Goal: Task Accomplishment & Management: Manage account settings

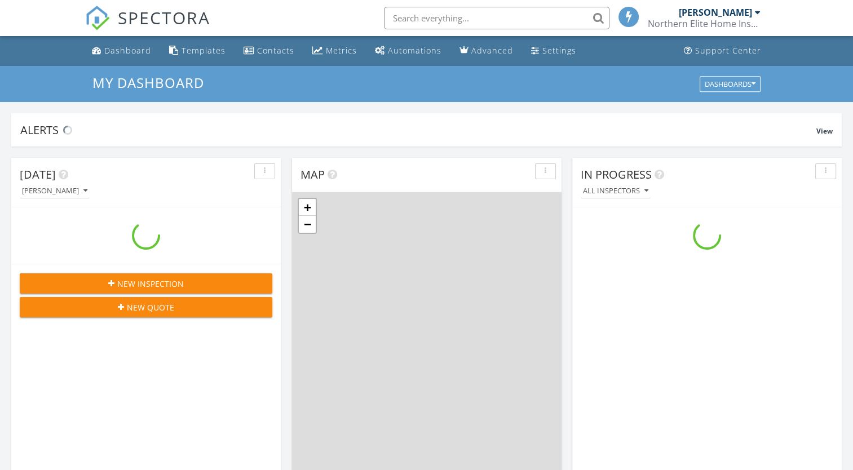
scroll to position [1044, 871]
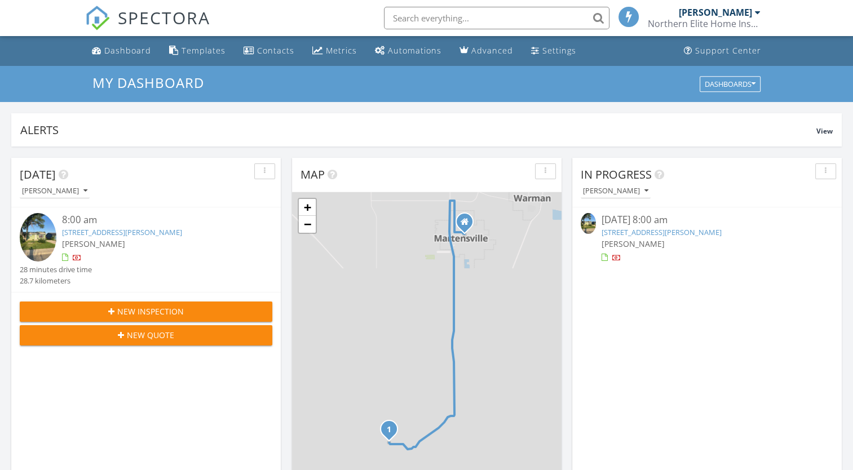
click at [158, 234] on link "823 Steeves Ave, Saskatoon, SK S7L 5N2" at bounding box center [122, 232] width 120 height 10
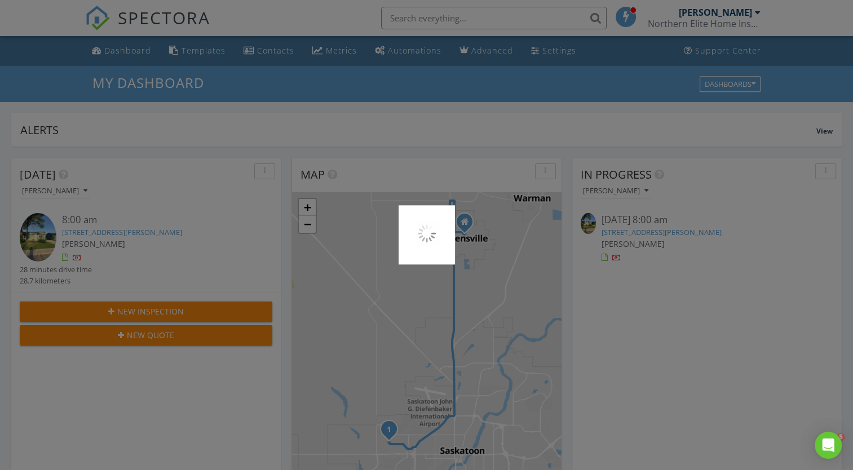
scroll to position [0, 0]
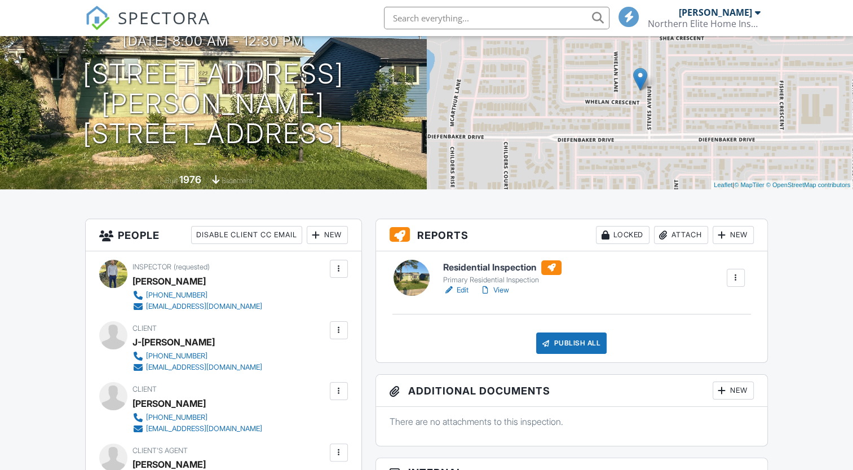
scroll to position [111, 0]
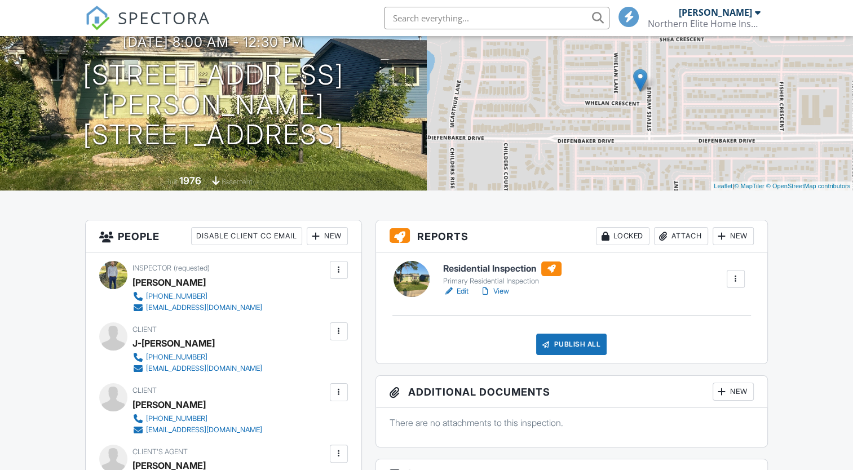
click at [466, 292] on link "Edit" at bounding box center [455, 291] width 25 height 11
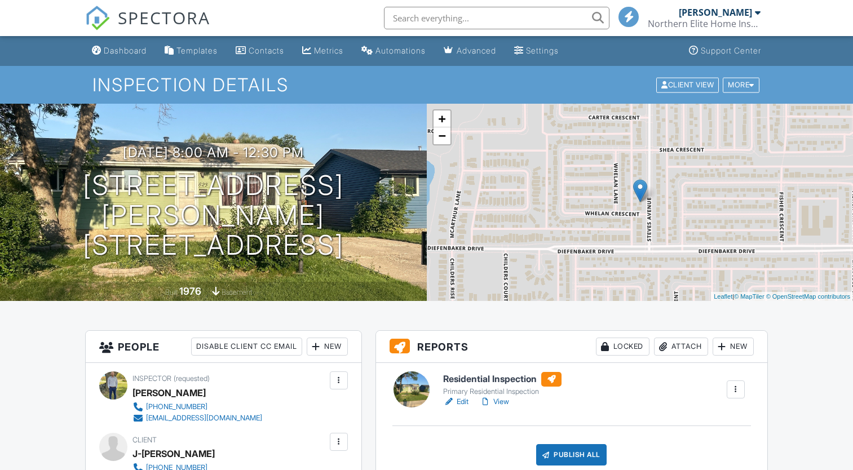
click at [501, 404] on link "View" at bounding box center [494, 401] width 29 height 11
